Goal: Entertainment & Leisure: Consume media (video, audio)

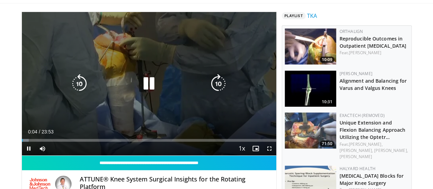
scroll to position [69, 0]
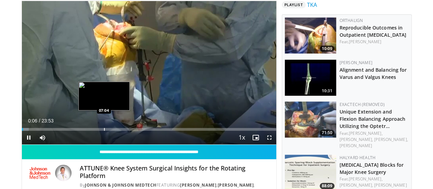
click at [104, 131] on div "Progress Bar" at bounding box center [104, 129] width 1 height 3
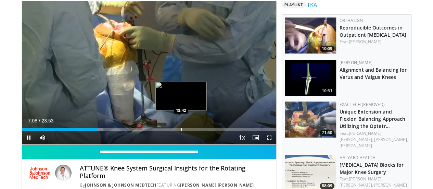
click at [164, 131] on div "Loaded : 32.12% 07:08 13:42" at bounding box center [149, 127] width 255 height 7
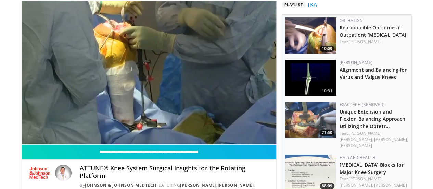
click at [180, 138] on video-js "**********" at bounding box center [149, 73] width 255 height 144
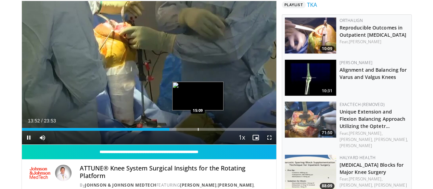
click at [198, 131] on div "Progress Bar" at bounding box center [198, 129] width 1 height 3
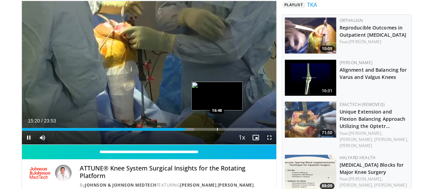
click at [217, 131] on div "Progress Bar" at bounding box center [217, 129] width 1 height 3
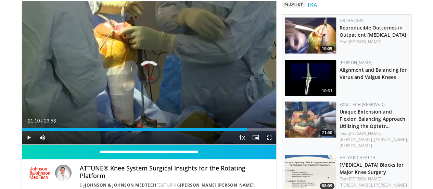
click at [250, 131] on div "Loaded : 71.93% 21:10 21:05" at bounding box center [149, 129] width 255 height 3
click at [258, 131] on div "Loaded : 89.39% 21:49 21:49" at bounding box center [149, 127] width 255 height 7
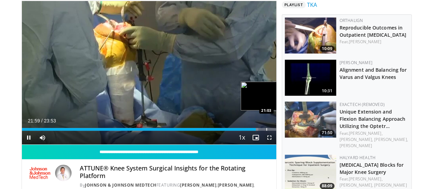
click at [249, 141] on div "10 seconds Tap to unmute" at bounding box center [149, 72] width 255 height 143
click at [243, 131] on div "21:59" at bounding box center [139, 129] width 234 height 3
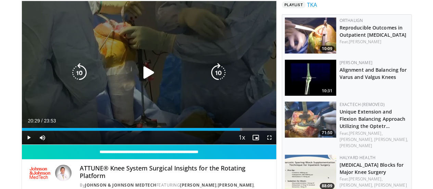
click at [133, 79] on div "Video Player" at bounding box center [149, 73] width 153 height 14
click at [139, 78] on icon "Video Player" at bounding box center [148, 72] width 19 height 19
click at [140, 78] on icon "Video Player" at bounding box center [148, 72] width 19 height 19
